Goal: Transaction & Acquisition: Subscribe to service/newsletter

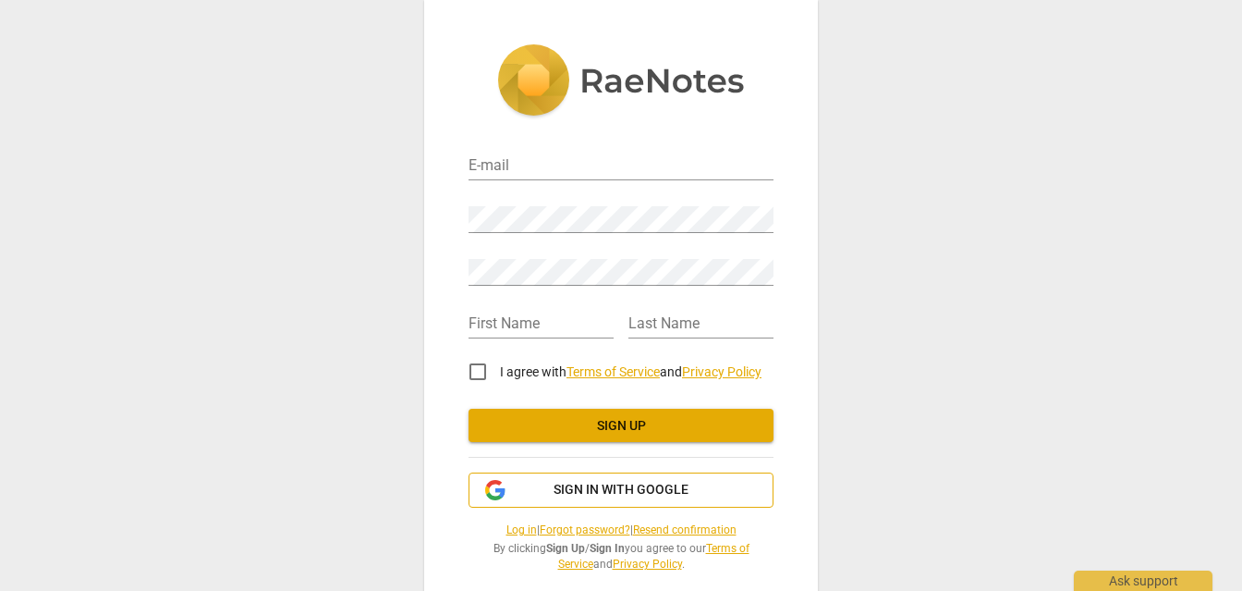
click at [583, 494] on span "Sign in with Google" at bounding box center [621, 490] width 135 height 18
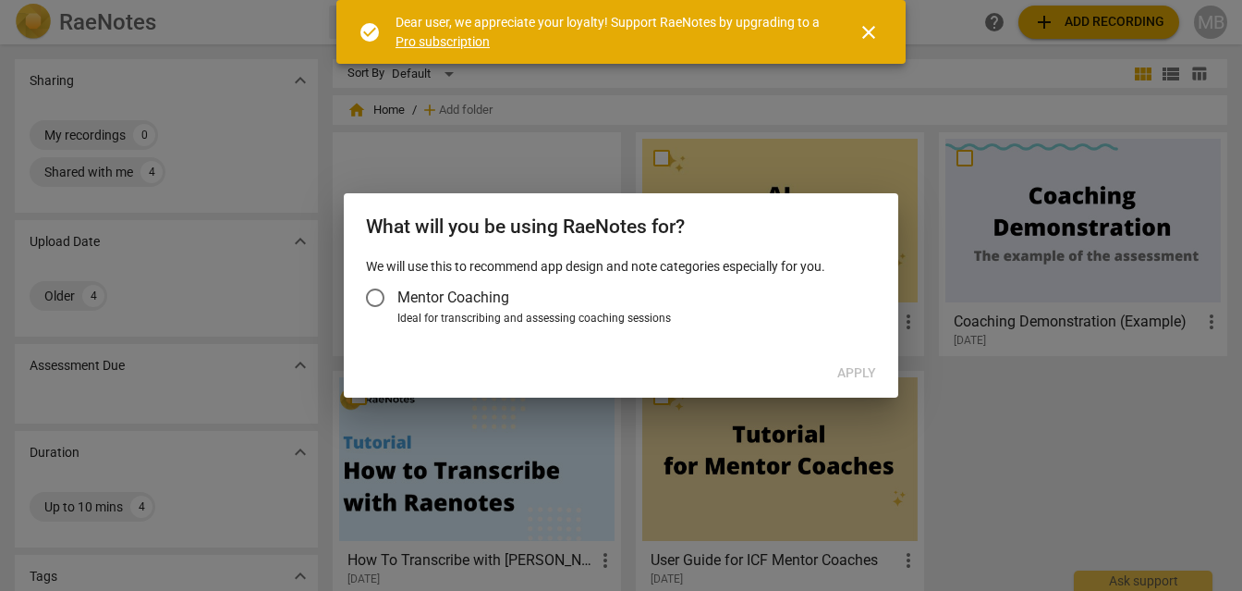
click at [377, 295] on input "Mentor Coaching" at bounding box center [375, 297] width 44 height 44
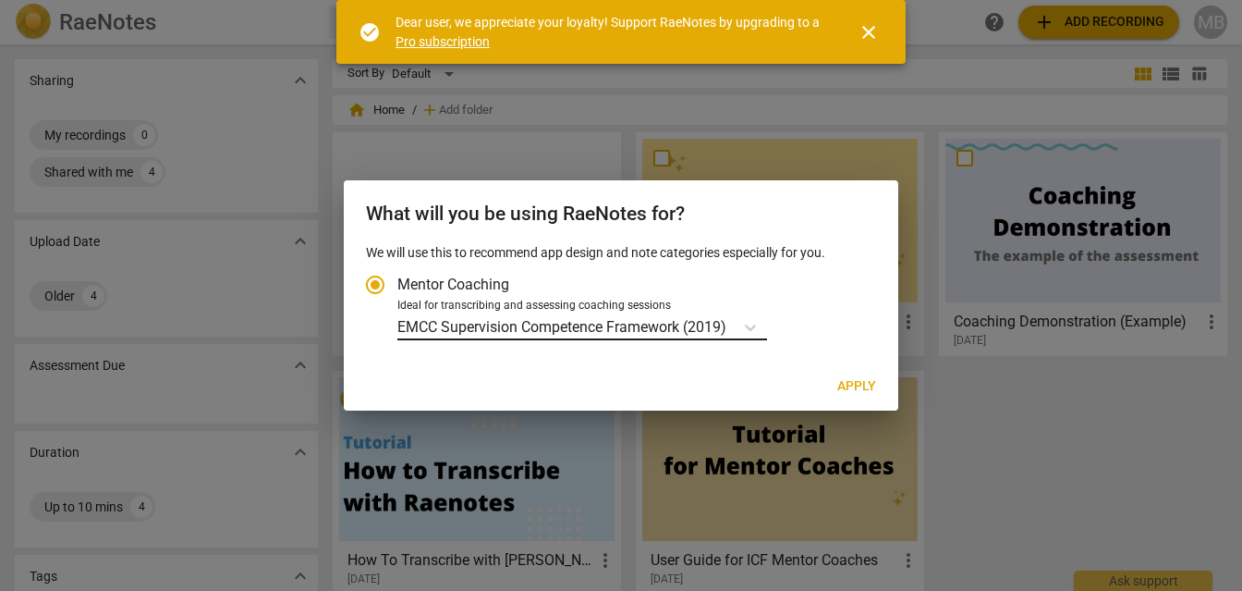
click at [714, 319] on p "EMCC Supervision Competence Framework (2019)" at bounding box center [561, 326] width 329 height 21
click at [0, 0] on input "Ideal for transcribing and assessing coaching sessions EMCC Supervision Compete…" at bounding box center [0, 0] width 0 height 0
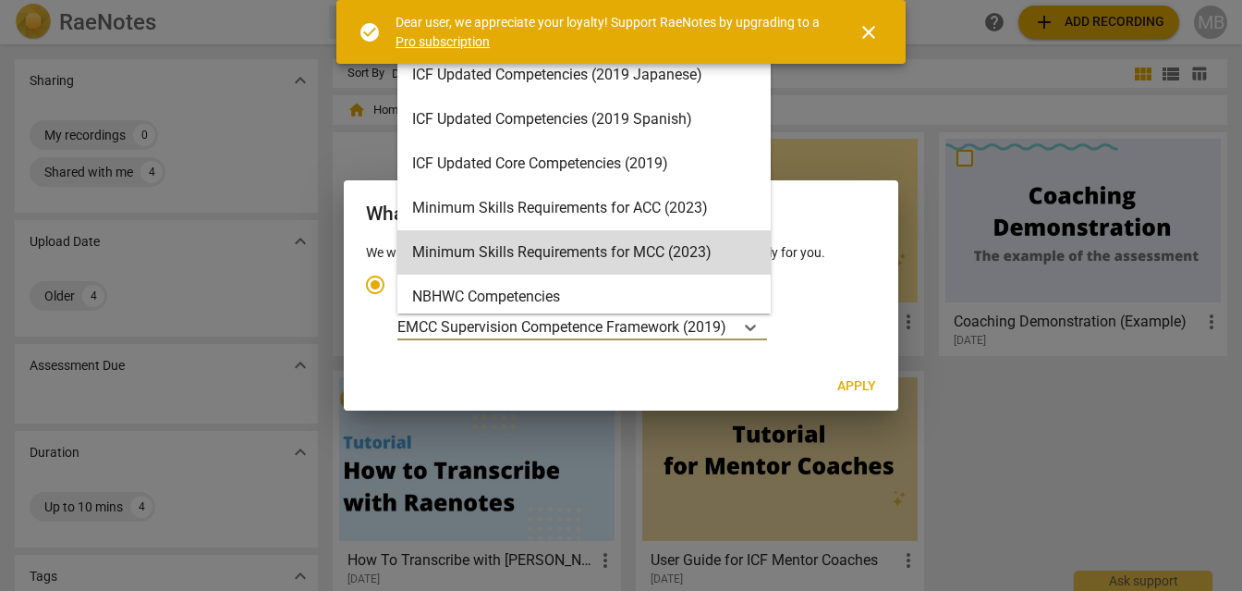
scroll to position [396, 0]
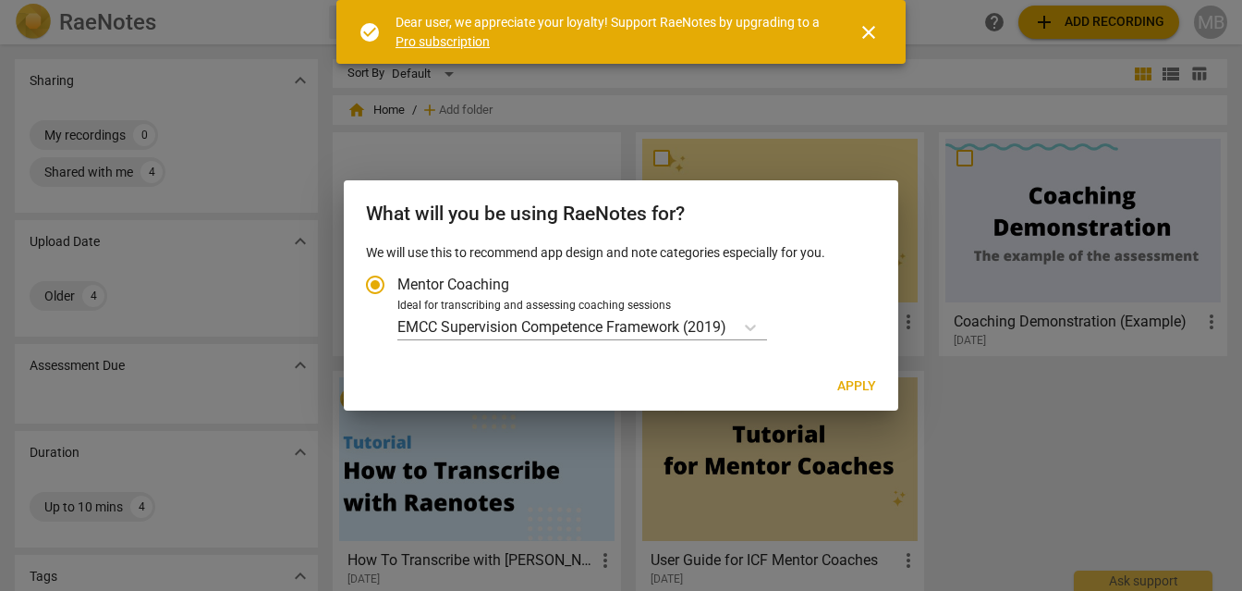
click at [875, 28] on span "close" at bounding box center [869, 32] width 22 height 22
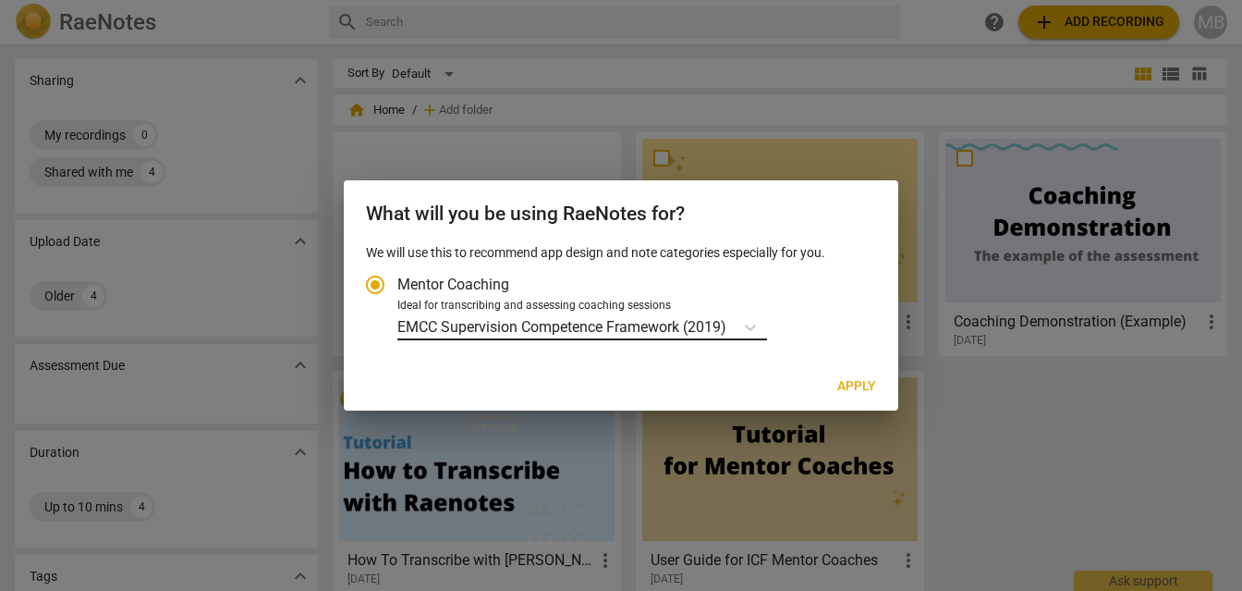
click at [653, 321] on p "EMCC Supervision Competence Framework (2019)" at bounding box center [561, 326] width 329 height 21
click at [0, 0] on input "Ideal for transcribing and assessing coaching sessions EMCC Supervision Compete…" at bounding box center [0, 0] width 0 height 0
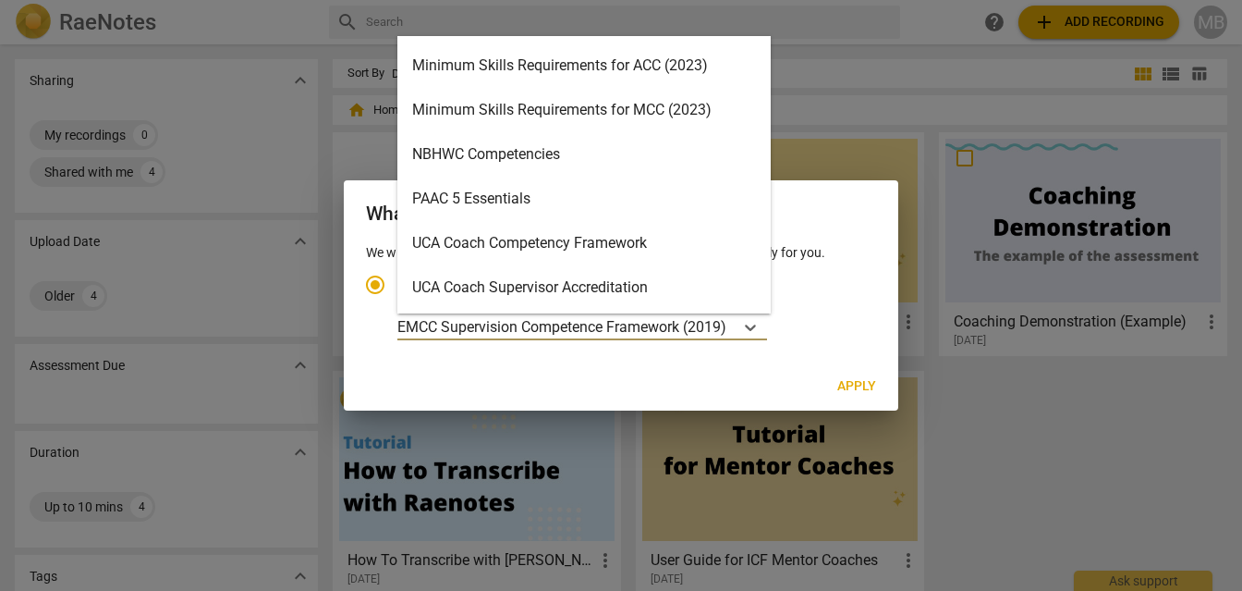
click at [631, 67] on div "Minimum Skills Requirements for ACC (2023)" at bounding box center [583, 65] width 373 height 44
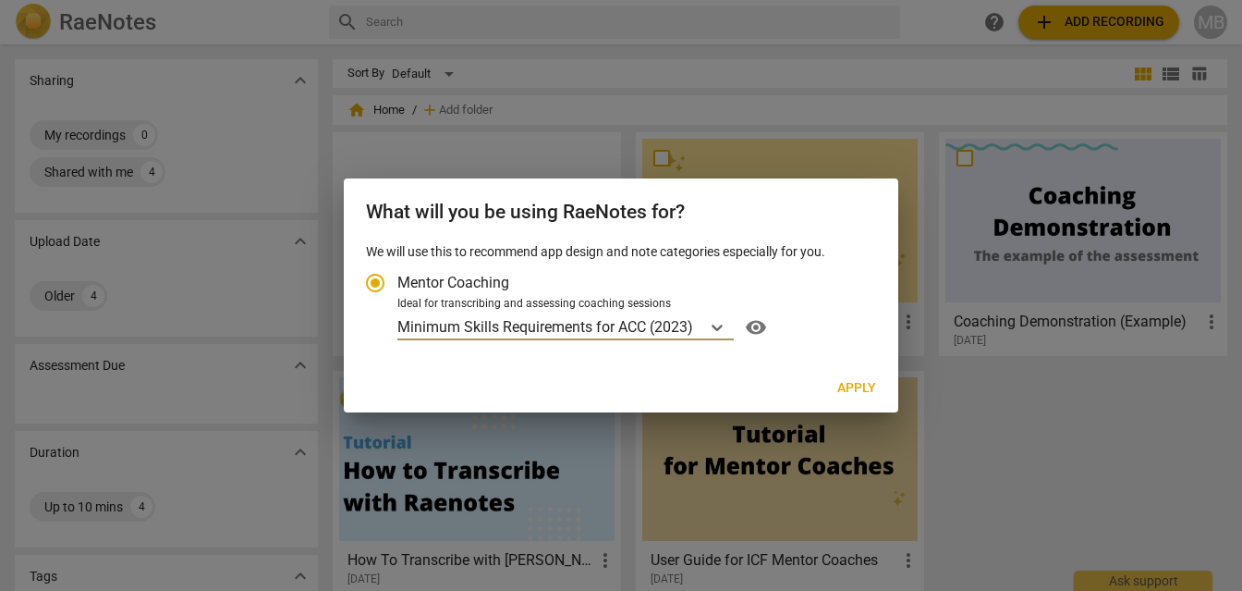
click at [764, 327] on span "visibility" at bounding box center [756, 327] width 30 height 22
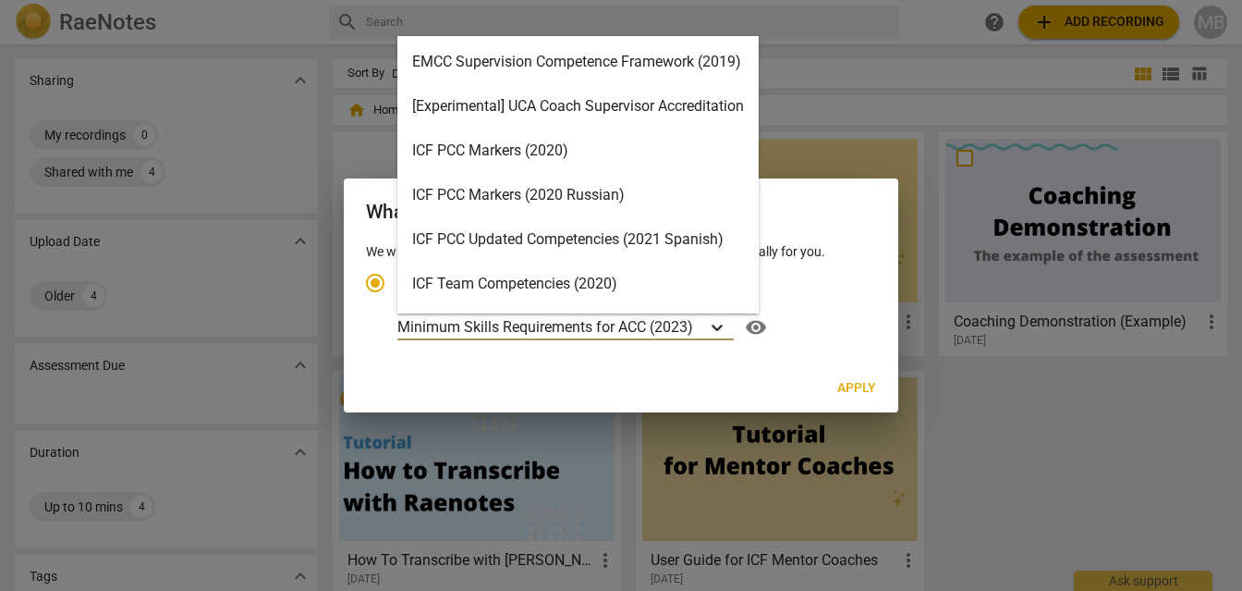
click at [726, 328] on icon "Account type" at bounding box center [717, 327] width 18 height 18
click at [0, 0] on input "Ideal for transcribing and assessing coaching sessions Minimum Skills Requireme…" at bounding box center [0, 0] width 0 height 0
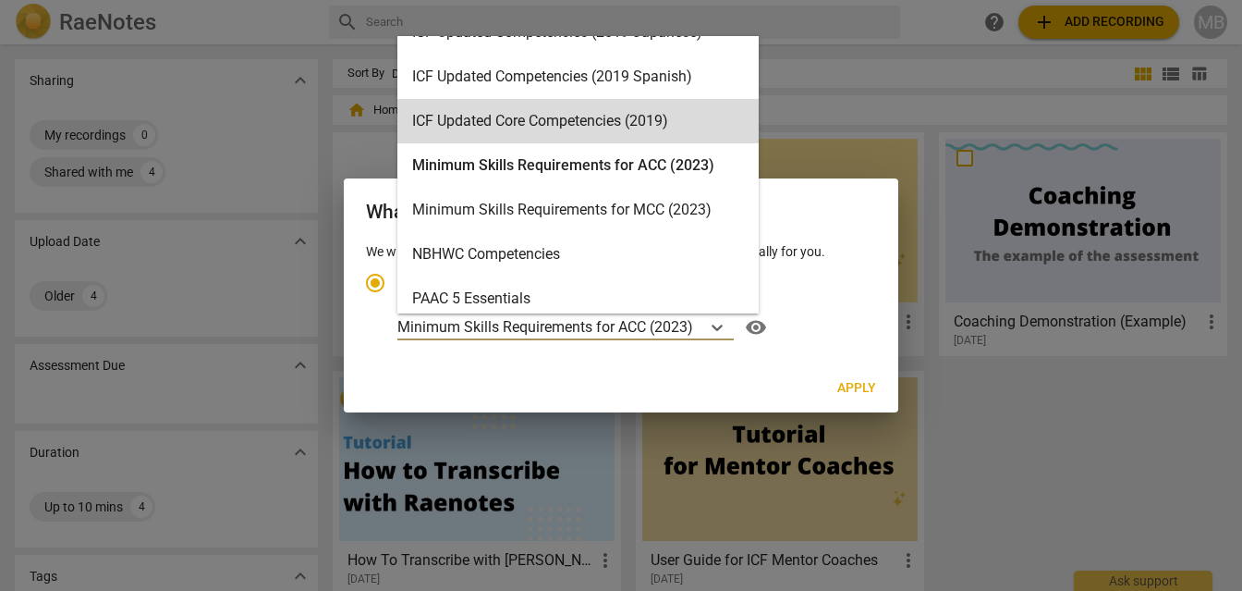
scroll to position [300, 0]
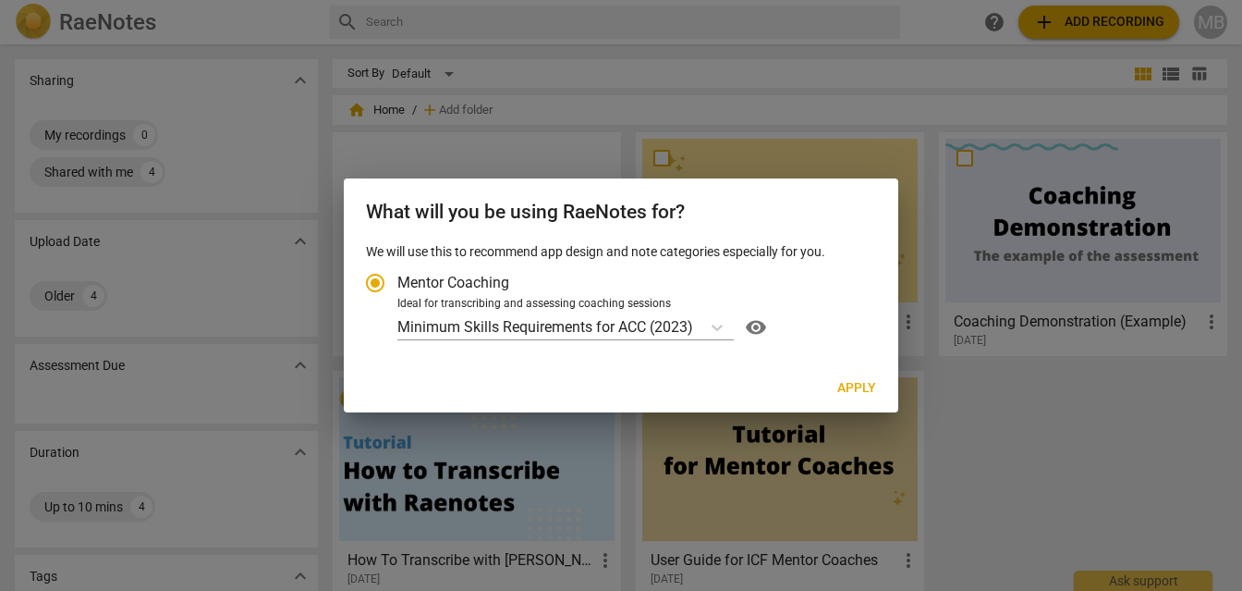
click at [845, 275] on label "Mentor Coaching" at bounding box center [612, 283] width 518 height 44
click at [397, 275] on input "Mentor Coaching" at bounding box center [375, 283] width 44 height 44
radio input "true"
click at [860, 385] on span "Apply" at bounding box center [856, 388] width 39 height 18
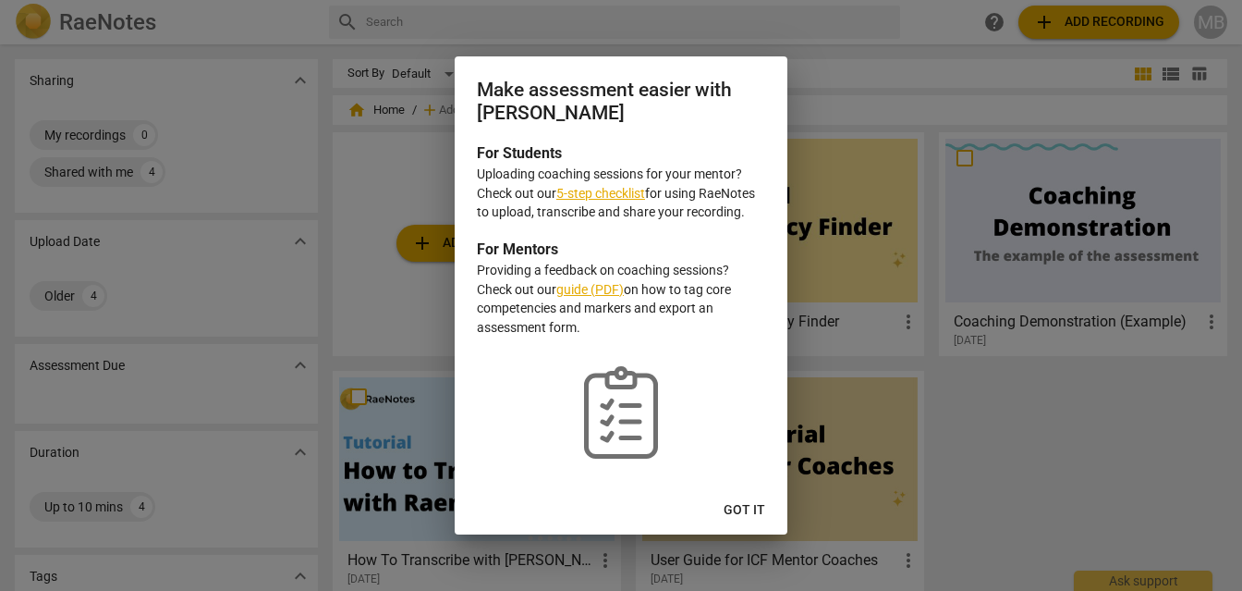
click at [742, 502] on span "Got it" at bounding box center [745, 510] width 42 height 18
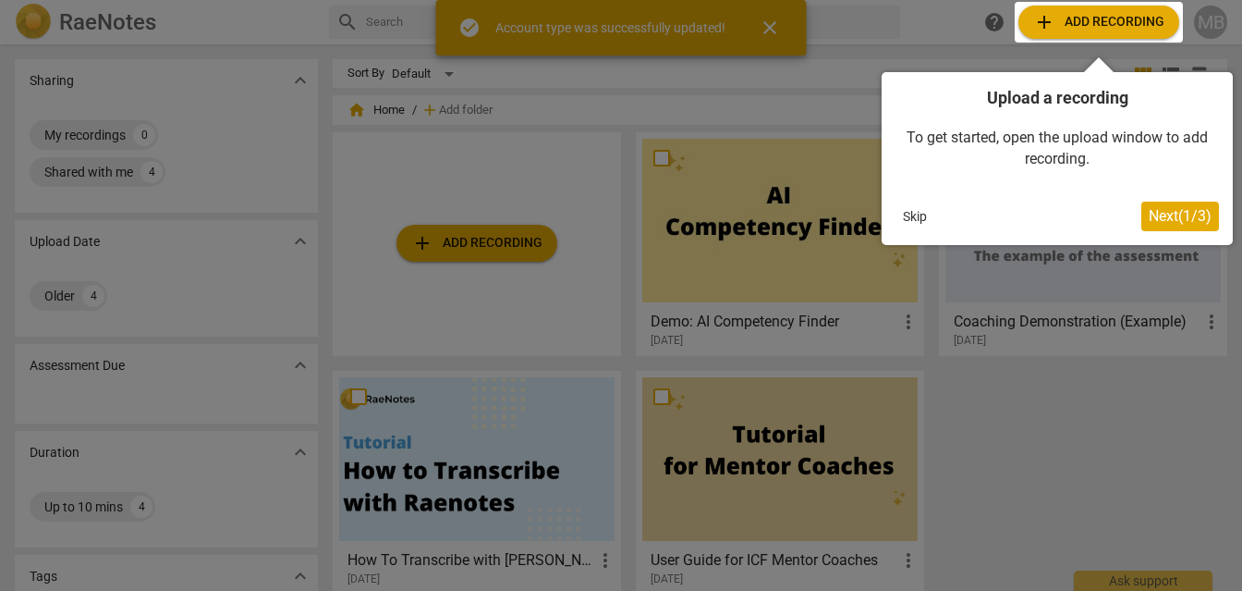
click at [1174, 214] on span "Next ( 1 / 3 )" at bounding box center [1180, 216] width 63 height 18
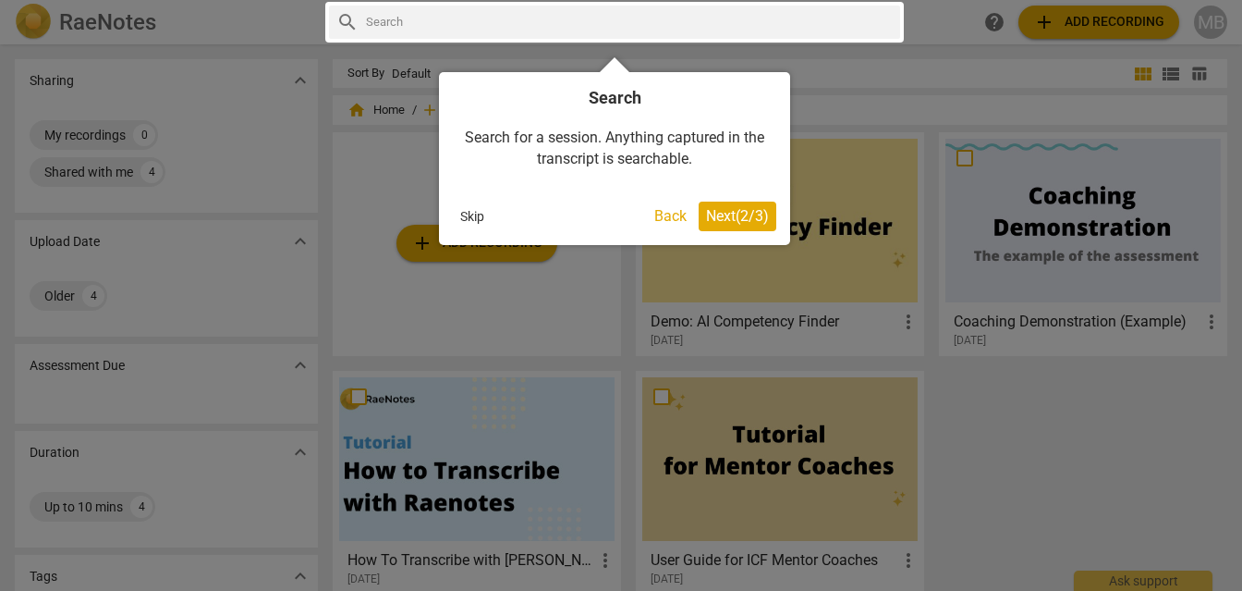
click at [751, 214] on span "Next ( 2 / 3 )" at bounding box center [737, 216] width 63 height 18
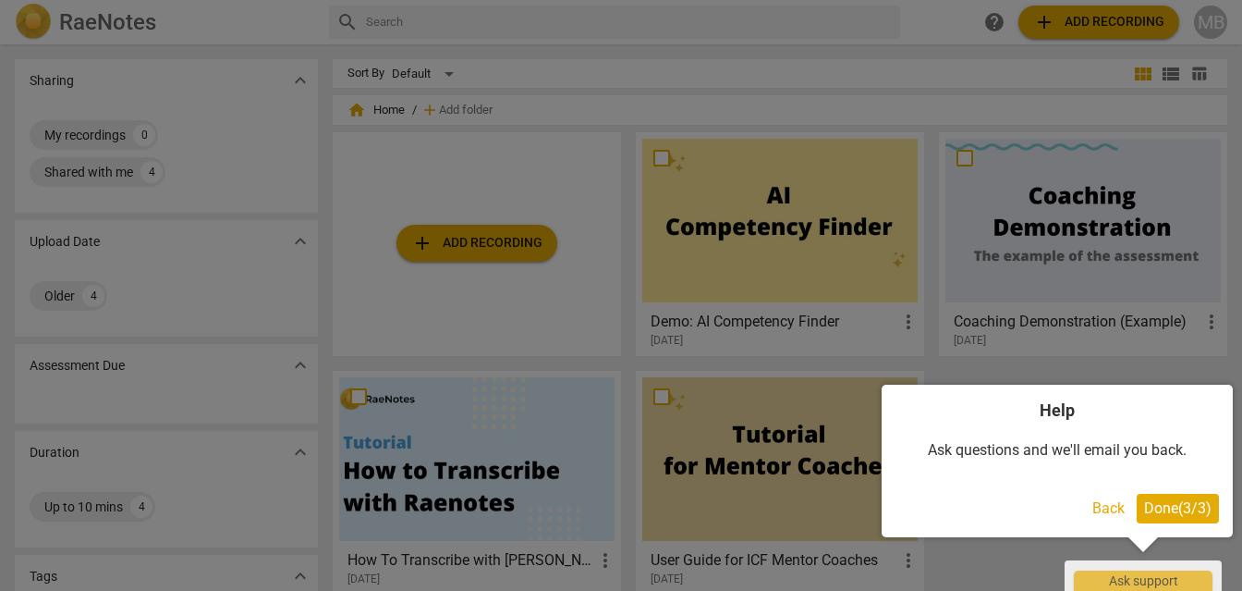
click at [1168, 507] on span "Done ( 3 / 3 )" at bounding box center [1177, 508] width 67 height 18
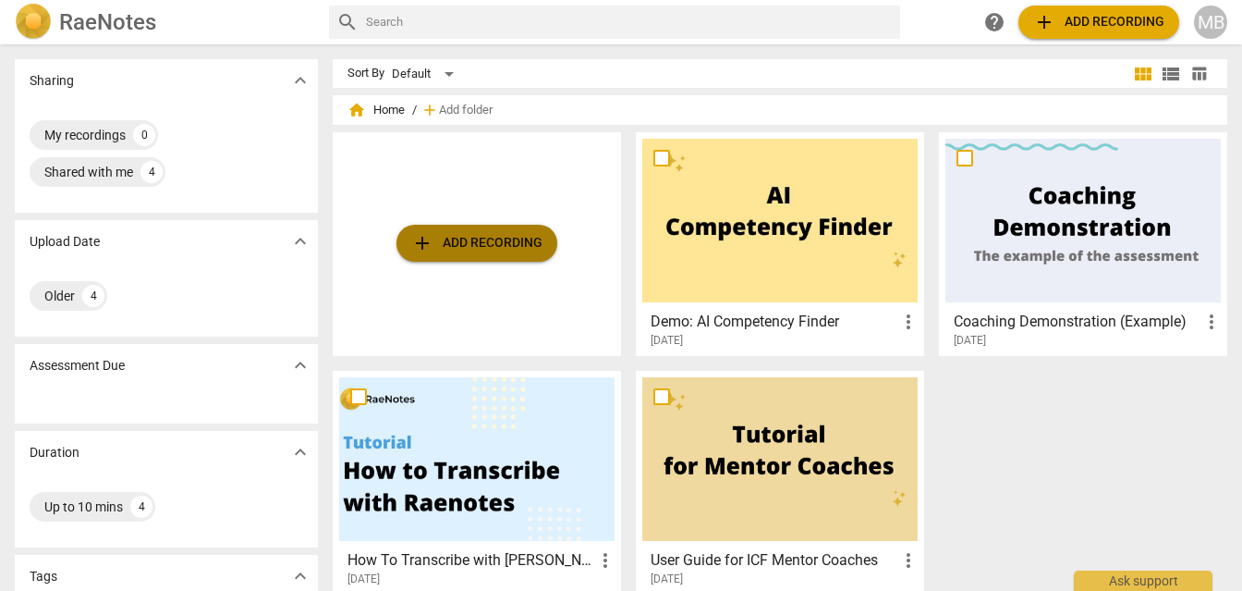
click at [424, 242] on span "add" at bounding box center [422, 243] width 22 height 22
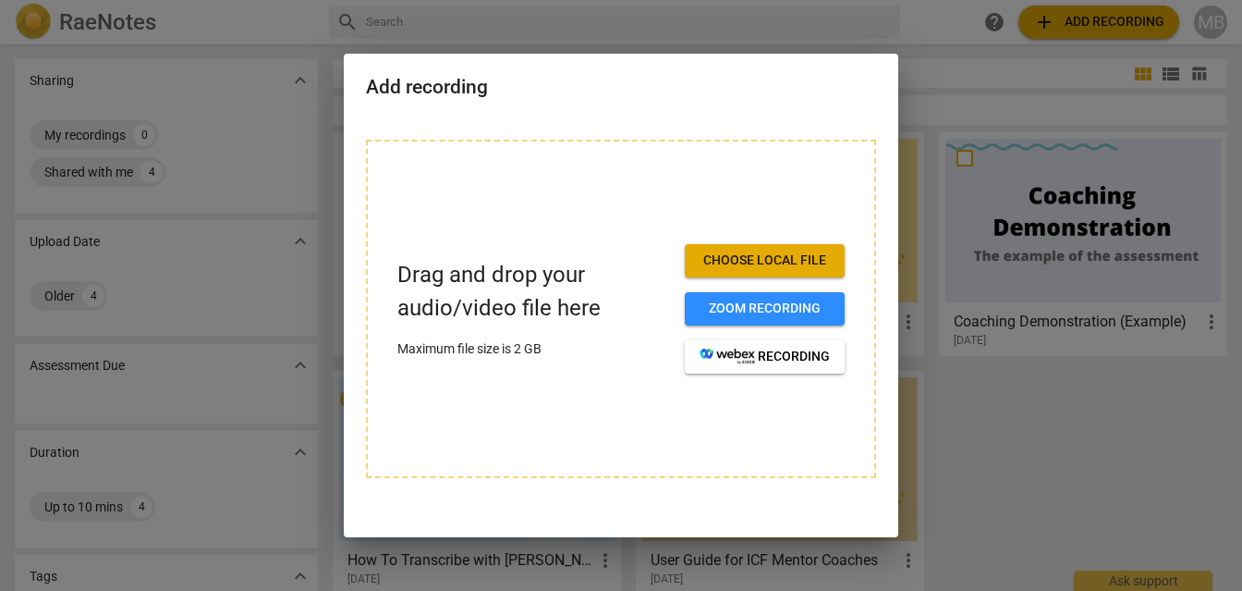
click at [776, 253] on span "Choose local file" at bounding box center [765, 260] width 130 height 18
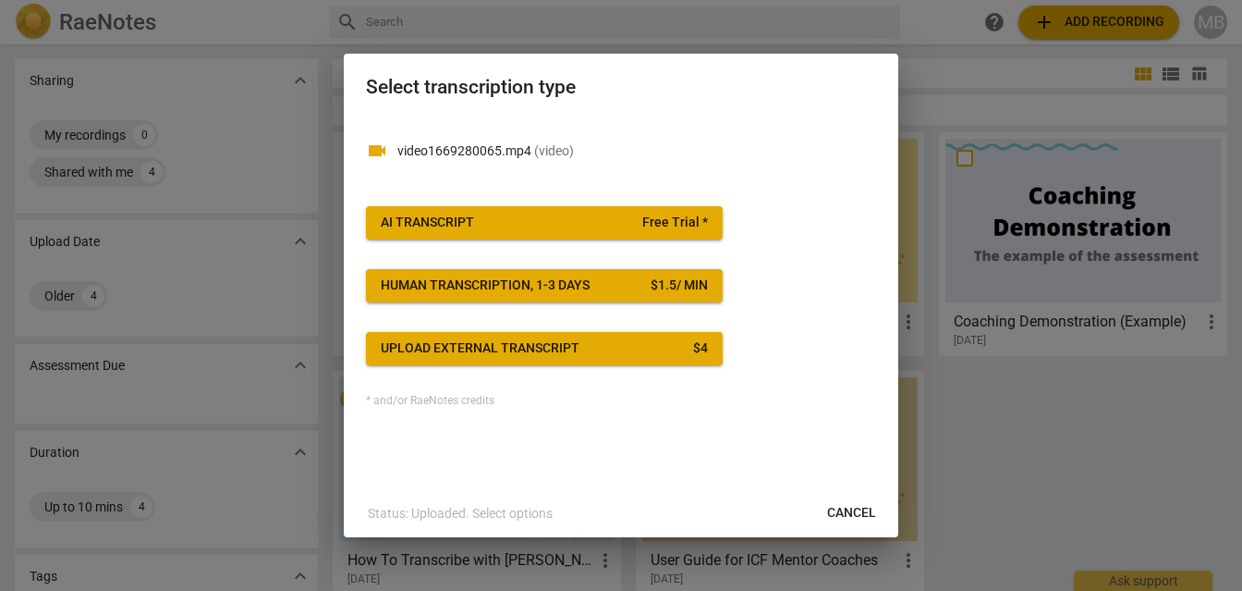
click at [673, 219] on span "Free Trial *" at bounding box center [675, 223] width 66 height 18
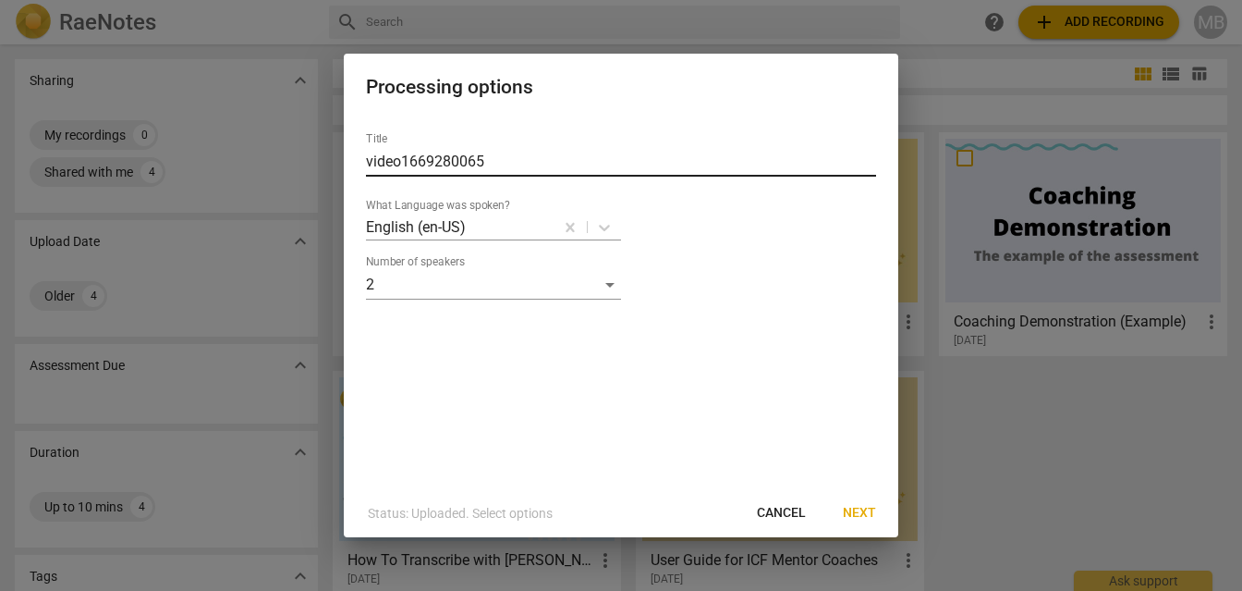
click at [590, 156] on input "video1669280065" at bounding box center [621, 162] width 510 height 30
type input "[PERSON_NAME] <> Saba"
click at [848, 507] on span "Next" at bounding box center [859, 513] width 33 height 18
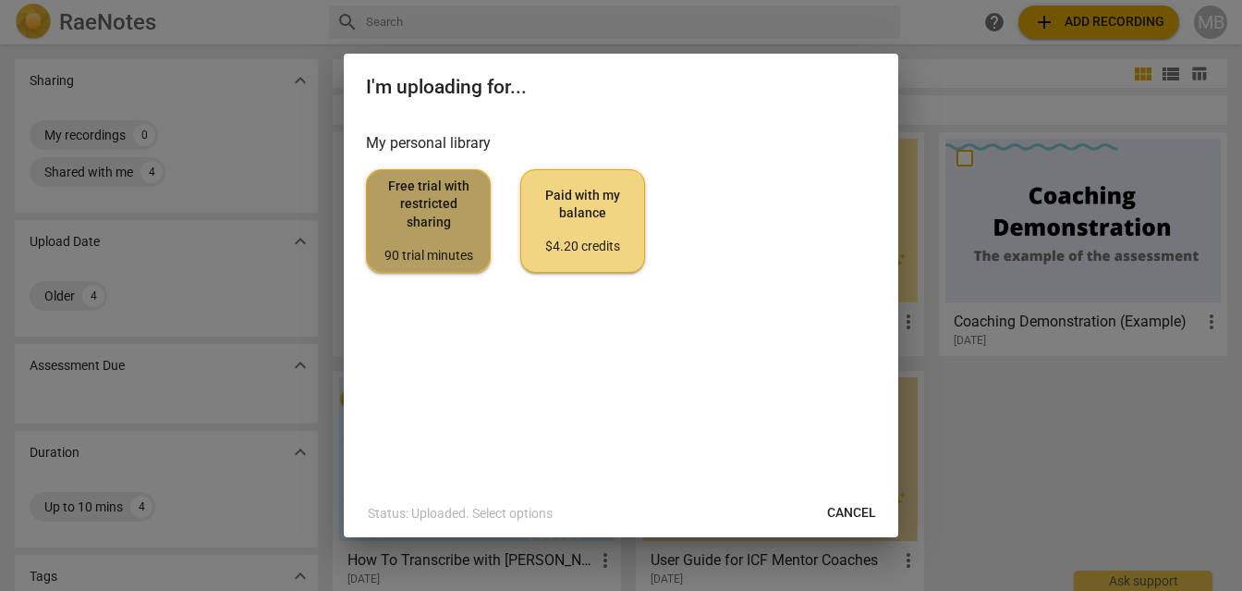
click at [449, 208] on span "Free trial with restricted sharing 90 trial minutes" at bounding box center [428, 220] width 93 height 87
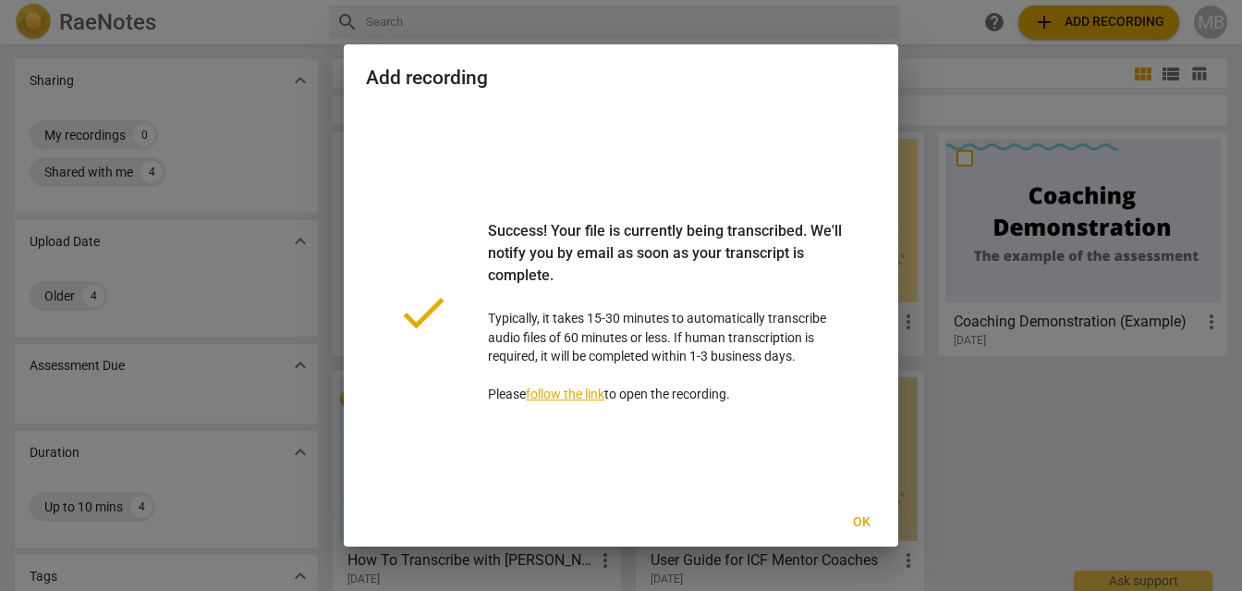
click at [867, 510] on button "Ok" at bounding box center [861, 522] width 59 height 33
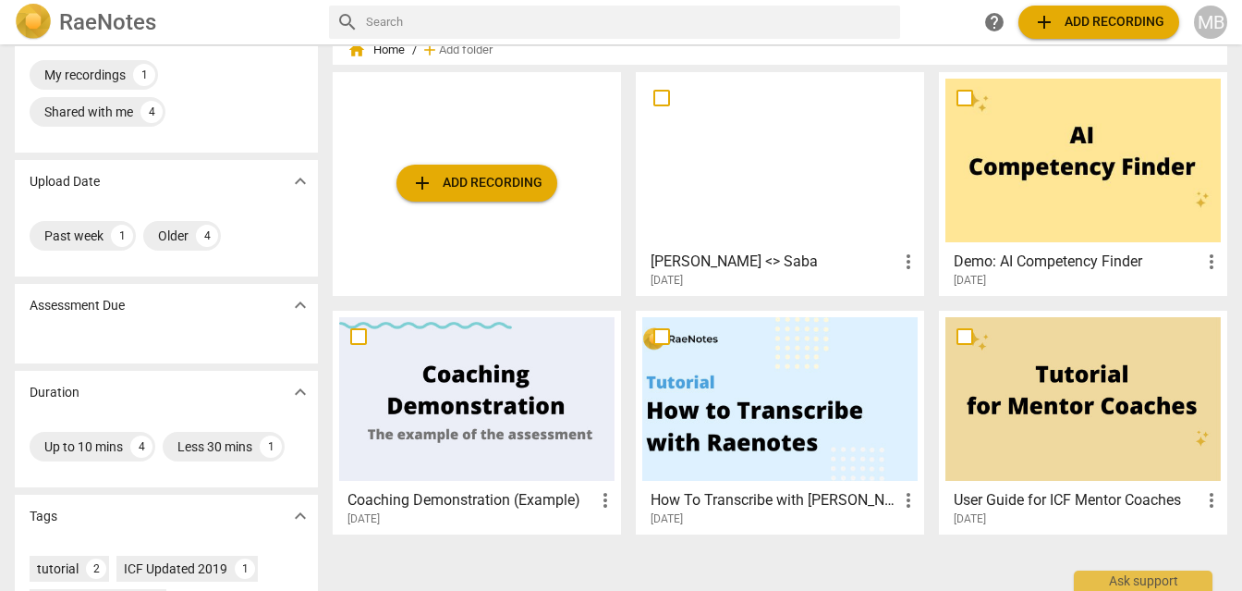
scroll to position [0, 0]
